Goal: Use online tool/utility: Utilize a website feature to perform a specific function

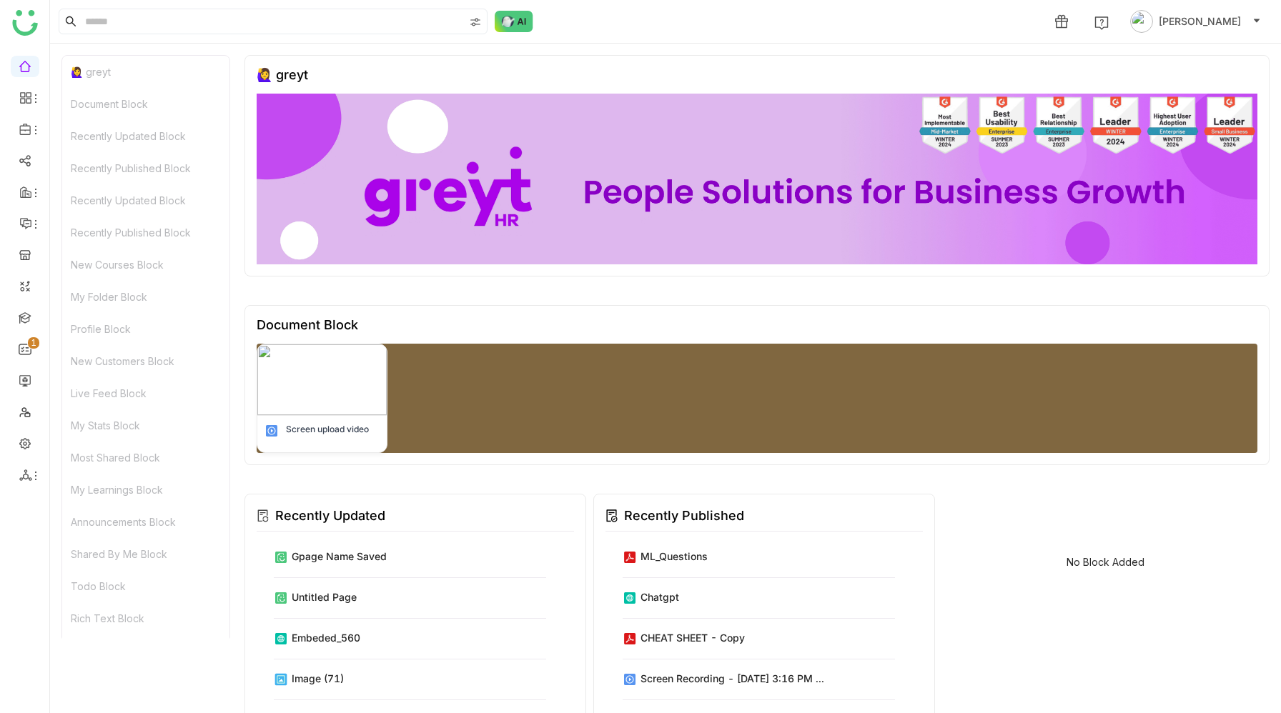
click at [26, 461] on ul "0 1 2 3 4 5 6 7 8 9" at bounding box center [24, 271] width 49 height 450
click at [27, 471] on icon at bounding box center [25, 475] width 13 height 13
click at [91, 506] on link "List" at bounding box center [102, 509] width 99 height 10
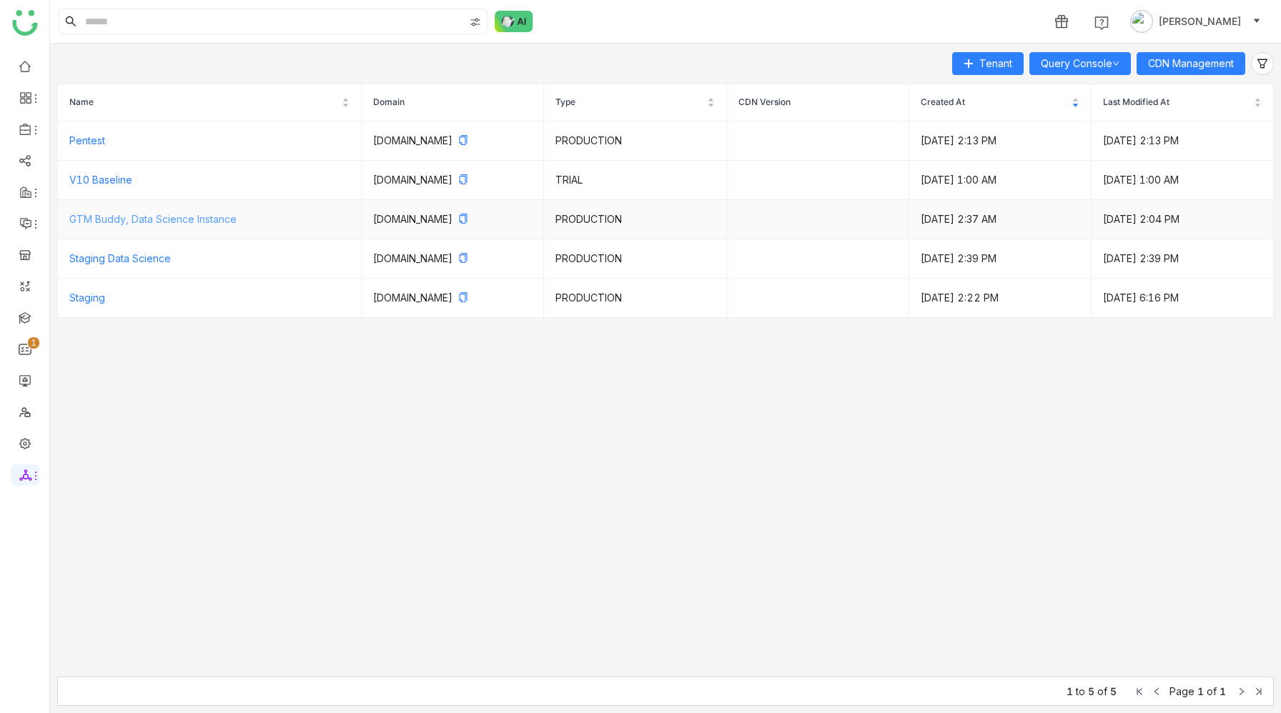
click at [220, 220] on link "GTM Buddy, Data Science Instance" at bounding box center [152, 219] width 167 height 12
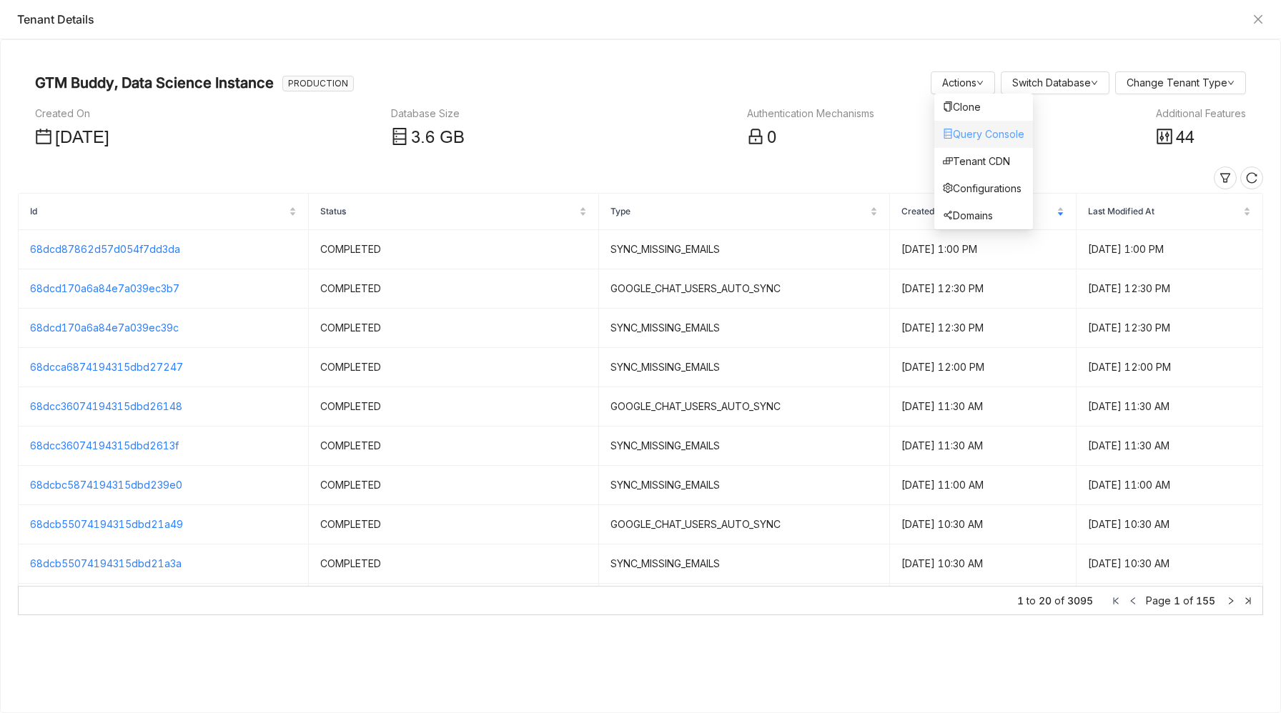
click at [979, 132] on link "Query Console" at bounding box center [984, 134] width 82 height 12
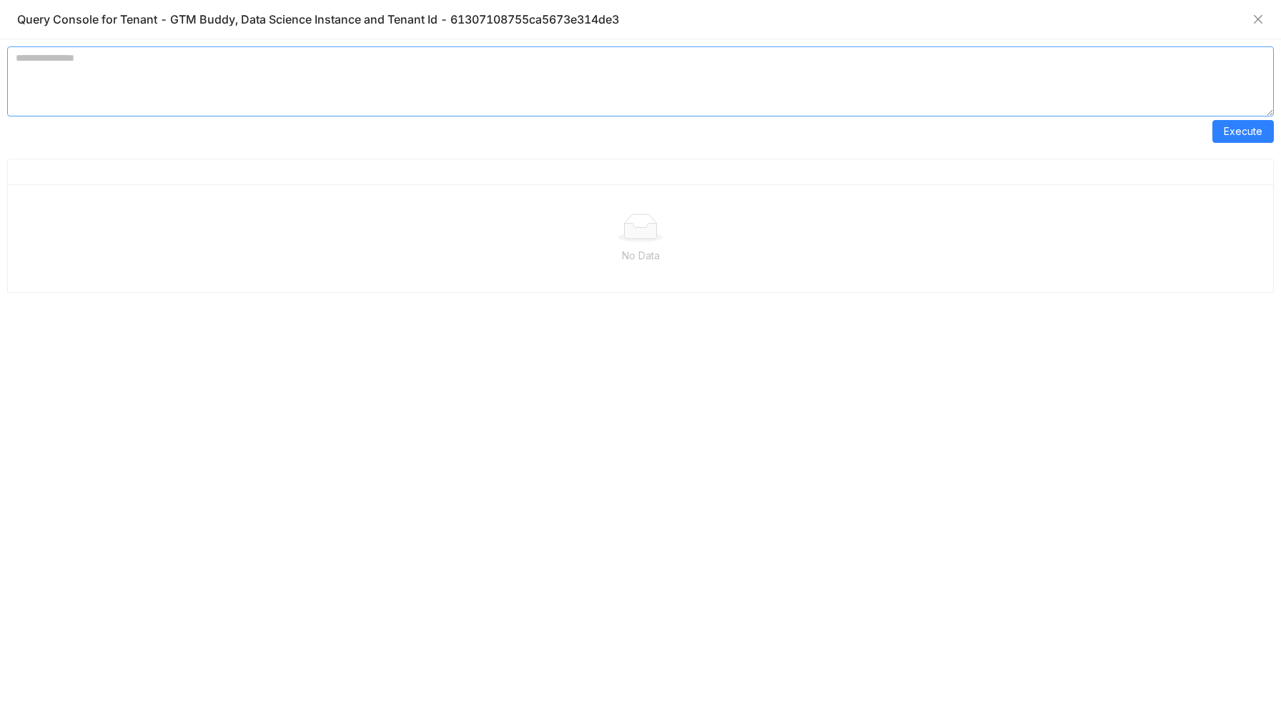
click at [459, 78] on textarea at bounding box center [640, 81] width 1267 height 70
click at [1233, 137] on span "Execute" at bounding box center [1243, 132] width 39 height 16
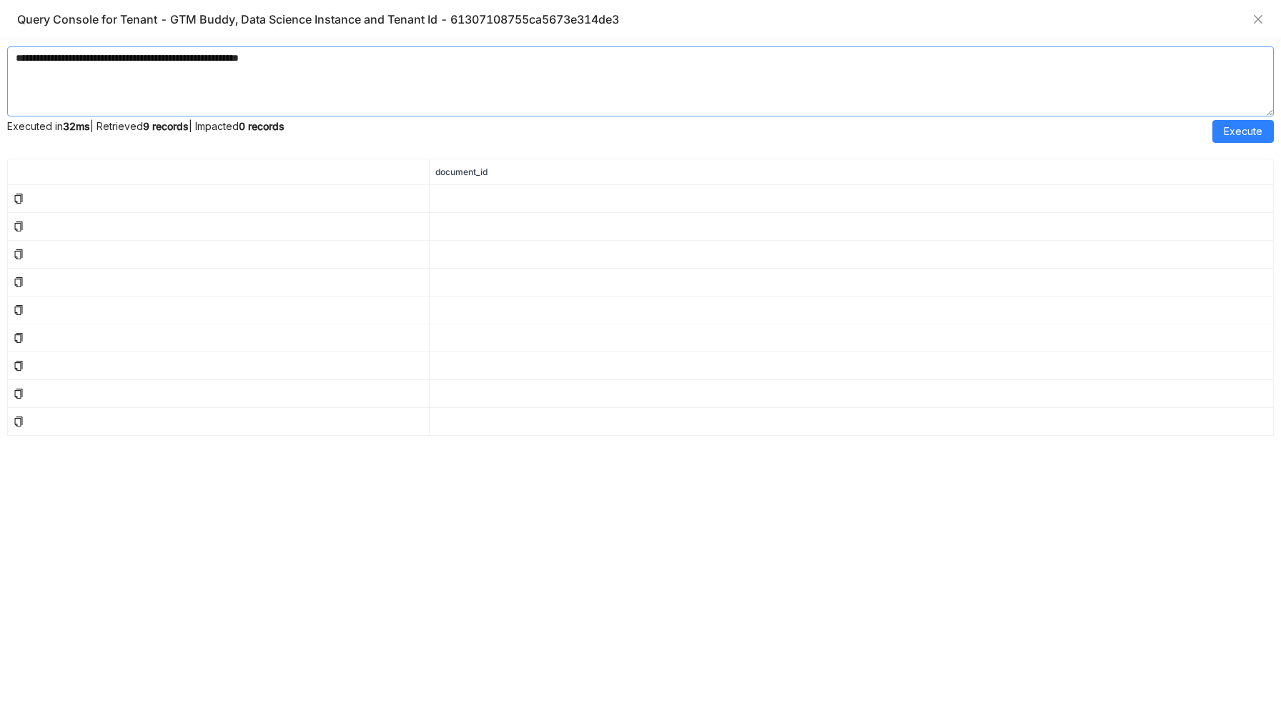
click at [46, 61] on textarea "**********" at bounding box center [640, 81] width 1267 height 70
type textarea "**********"
click at [1235, 145] on div "Executed in 32ms | Retrieved 9 records | Impacted 0 records Execute" at bounding box center [640, 132] width 1267 height 30
click at [1235, 139] on span "Execute" at bounding box center [1243, 132] width 39 height 16
